Goal: Information Seeking & Learning: Check status

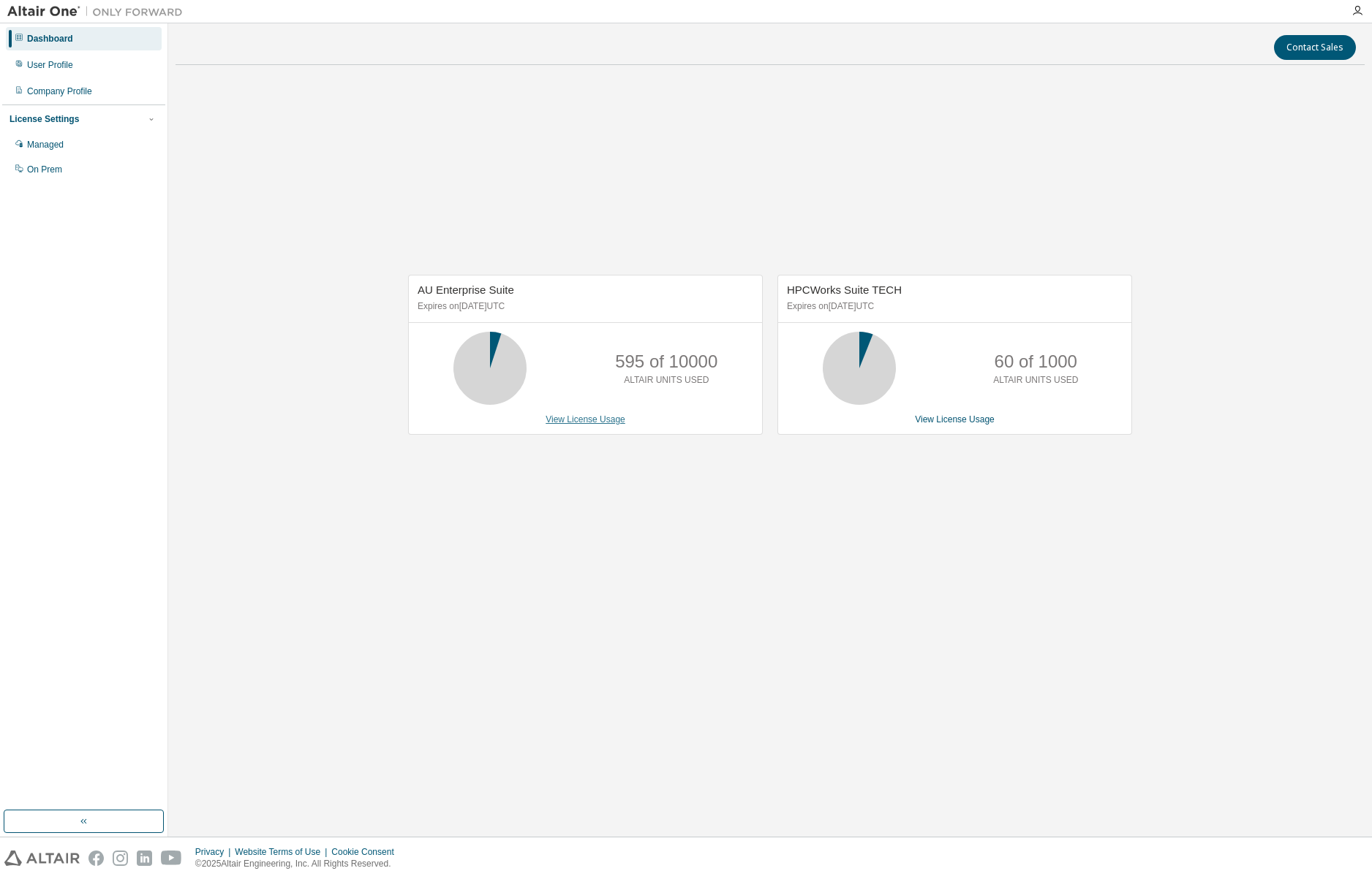
click at [593, 421] on link "View License Usage" at bounding box center [584, 419] width 79 height 11
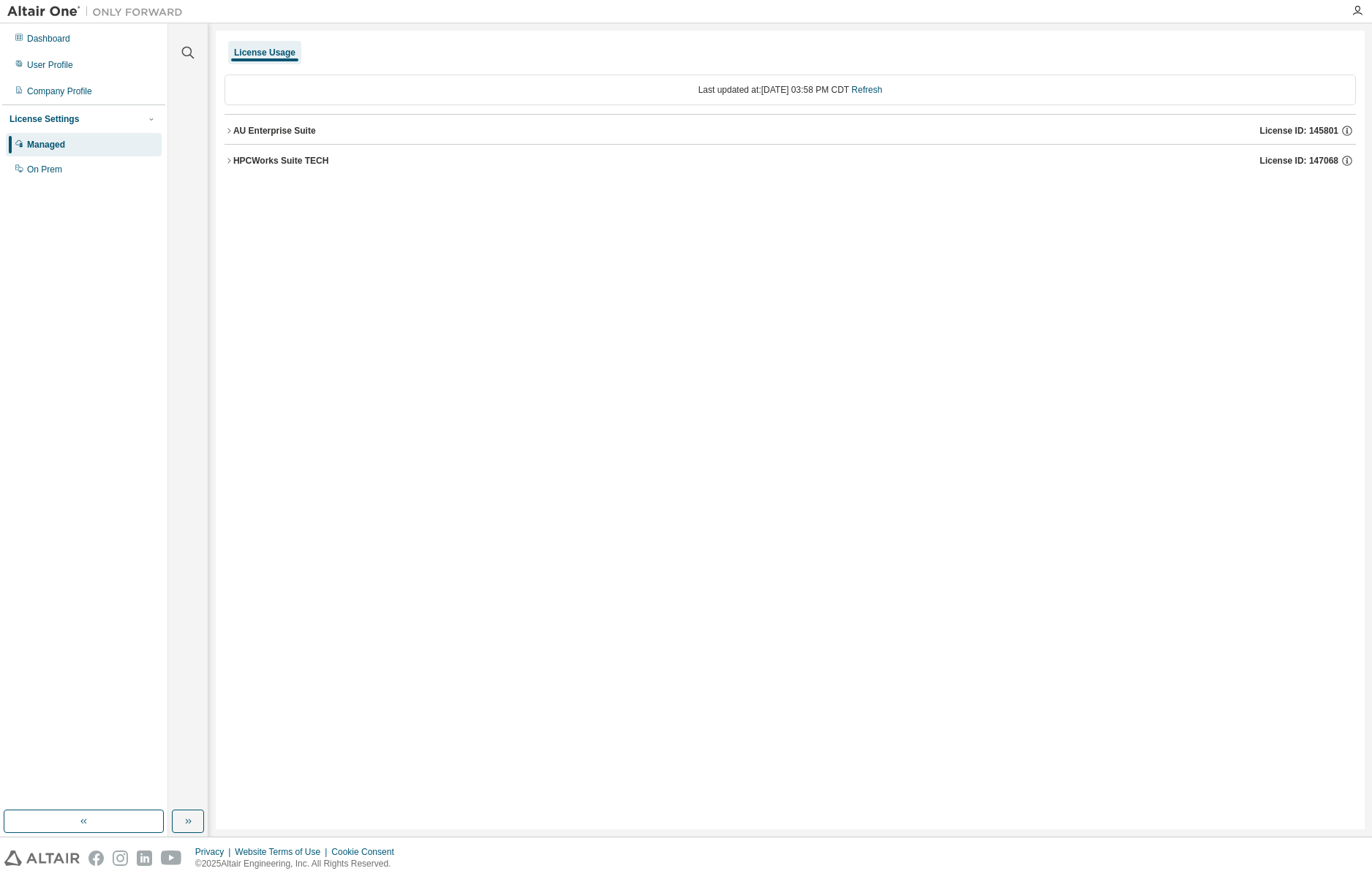
click at [232, 157] on icon "button" at bounding box center [228, 160] width 9 height 9
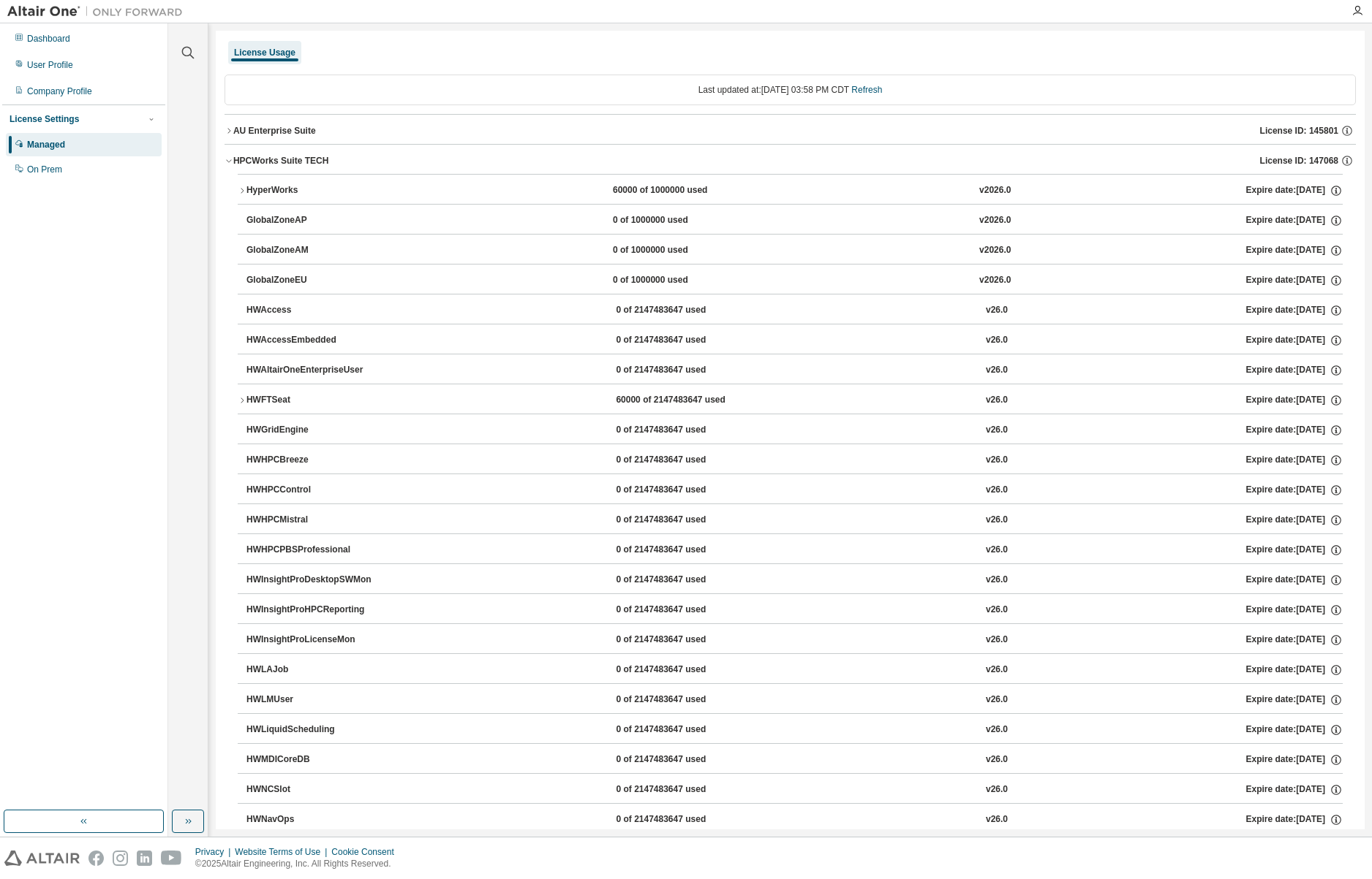
click at [228, 156] on icon "button" at bounding box center [228, 160] width 9 height 9
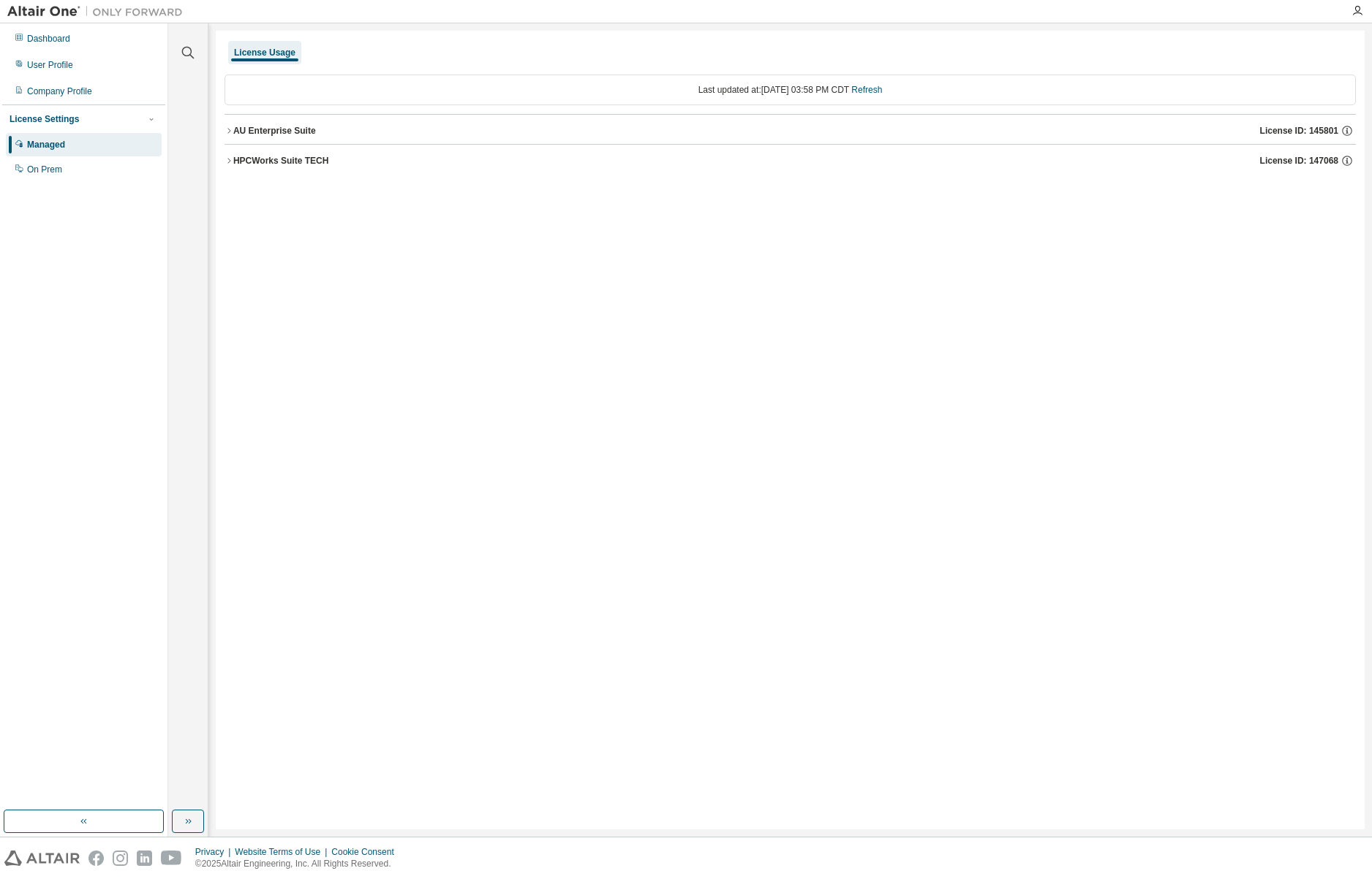
click at [228, 154] on button "HPCWorks Suite TECH License ID: 147068" at bounding box center [790, 160] width 1131 height 32
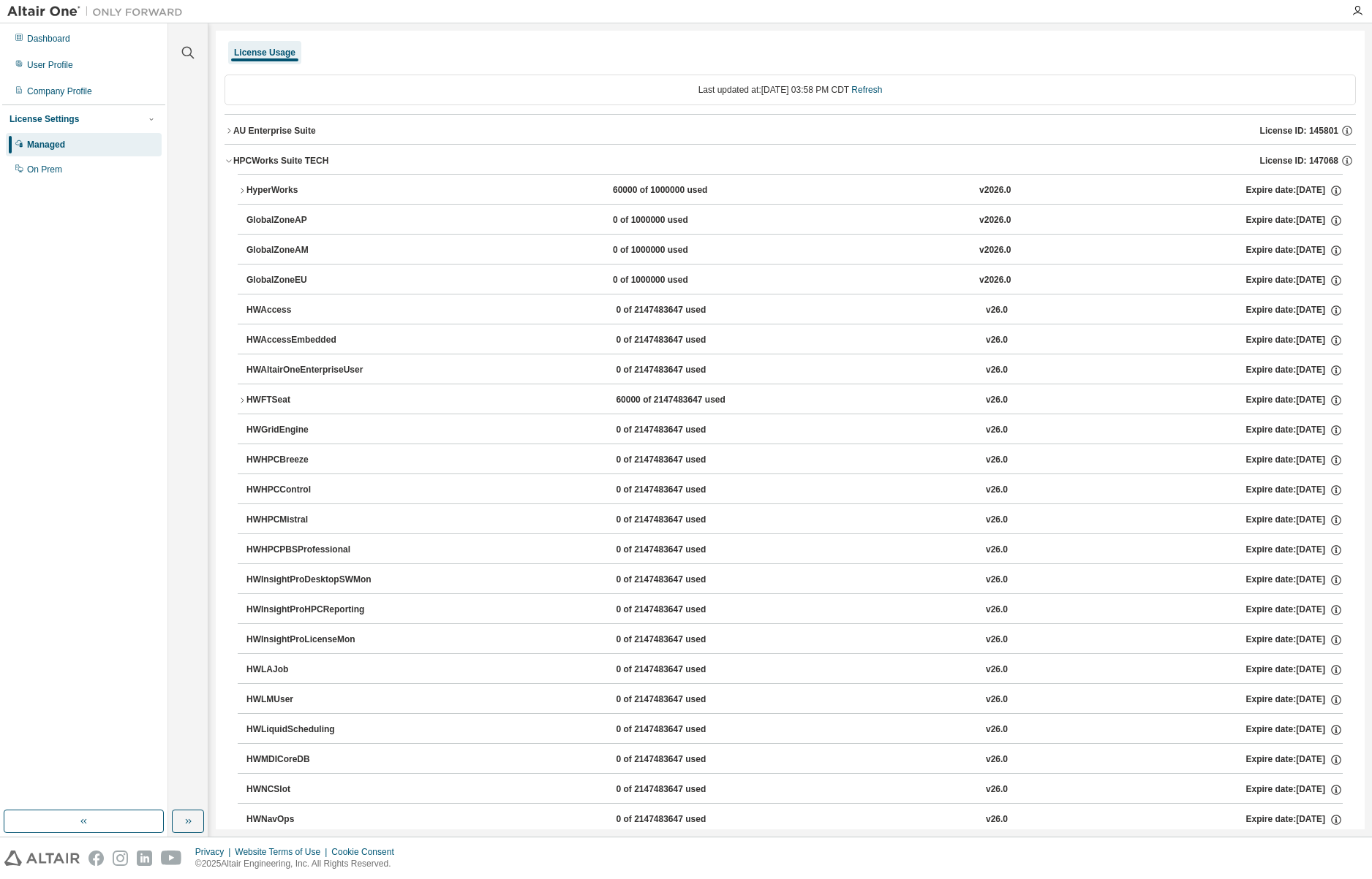
click at [224, 128] on icon "button" at bounding box center [228, 131] width 9 height 9
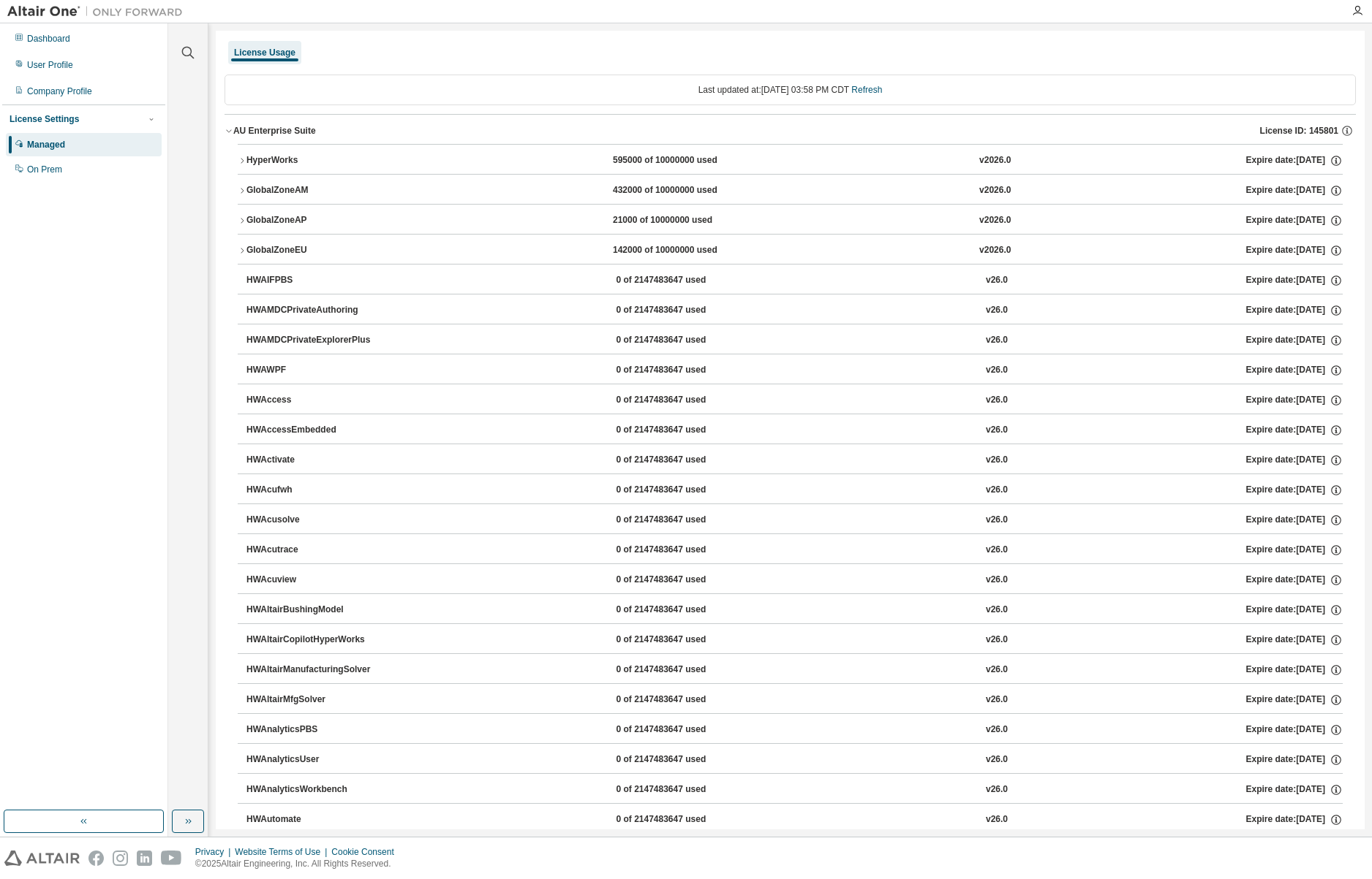
click at [232, 133] on icon "button" at bounding box center [228, 131] width 9 height 9
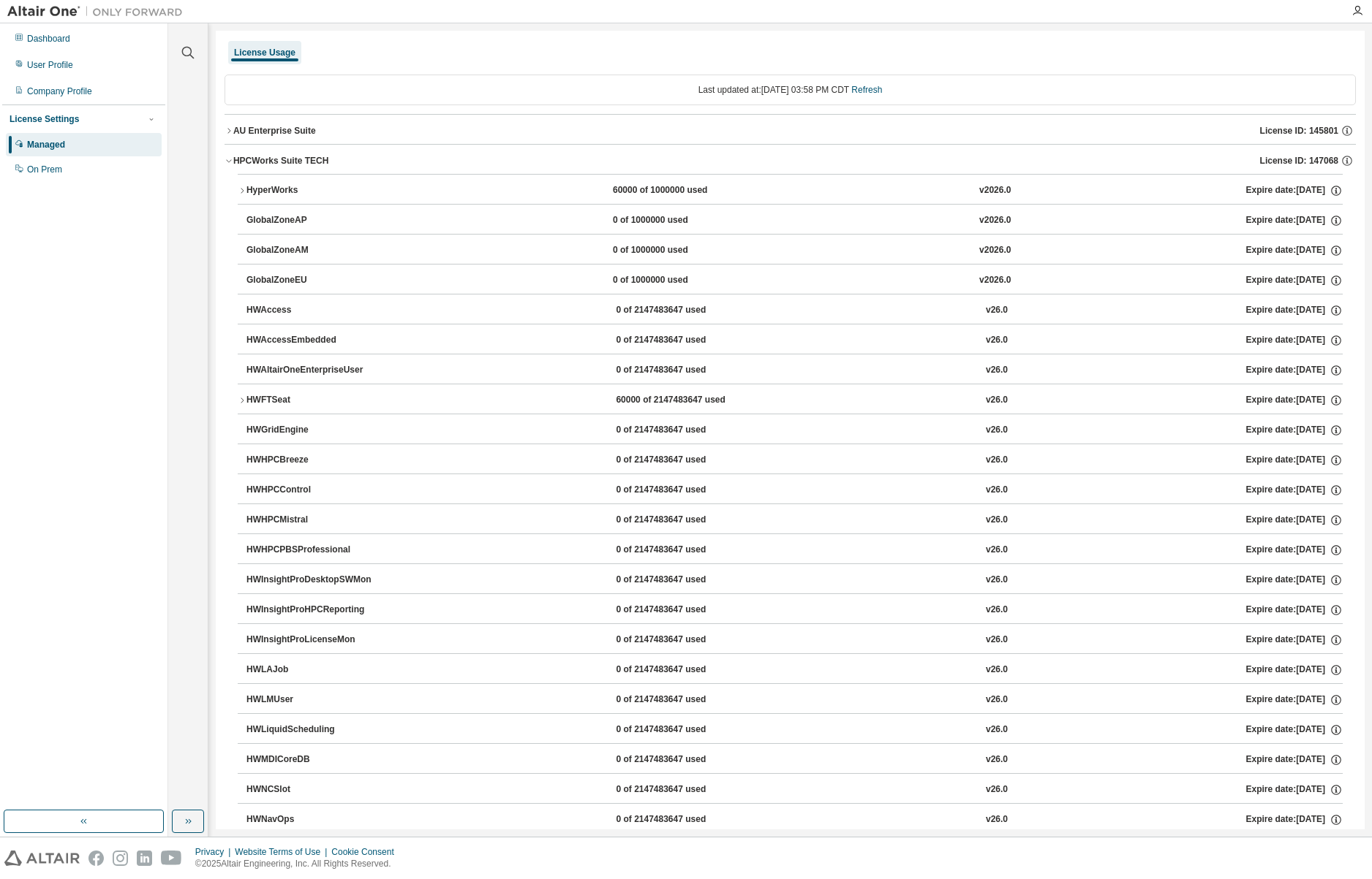
click at [228, 160] on icon "button" at bounding box center [228, 160] width 9 height 9
